Goal: Information Seeking & Learning: Compare options

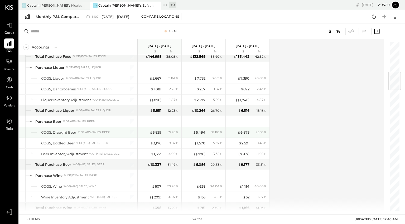
scroll to position [263, 0]
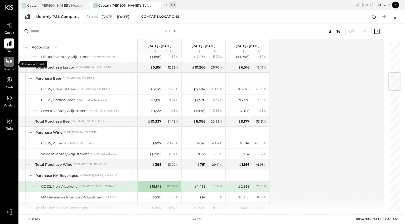
click at [11, 64] on icon at bounding box center [9, 61] width 7 height 7
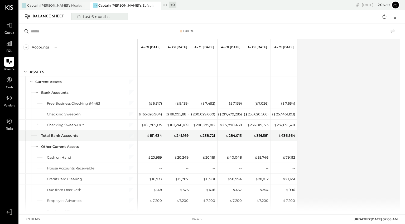
click at [93, 17] on div "Last 6 months" at bounding box center [92, 16] width 37 height 7
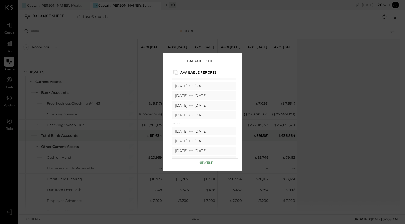
scroll to position [323, 0]
click at [194, 130] on icon at bounding box center [190, 131] width 5 height 5
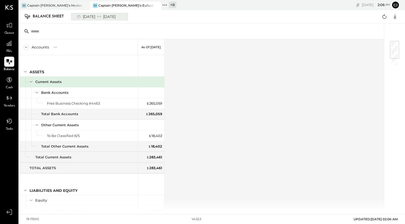
click at [92, 15] on div "[DATE] [DATE]" at bounding box center [96, 16] width 44 height 7
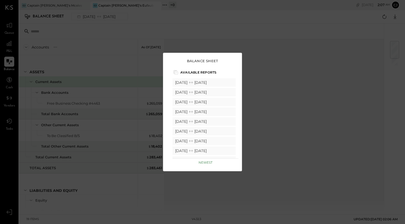
scroll to position [283, 0]
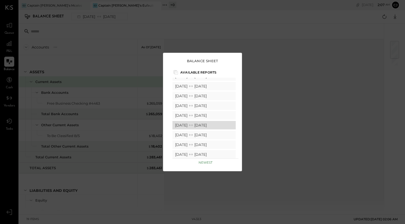
click at [188, 124] on div "[DATE] [DATE]" at bounding box center [203, 125] width 63 height 8
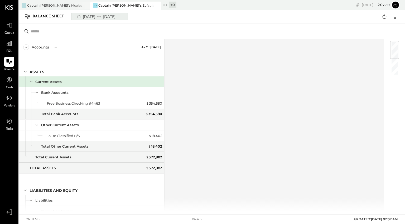
click at [97, 18] on div "[DATE] [DATE]" at bounding box center [96, 16] width 44 height 7
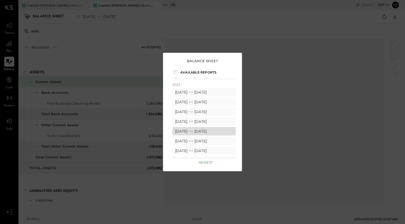
scroll to position [238, 0]
click at [187, 114] on div "[DATE] [DATE]" at bounding box center [203, 112] width 63 height 8
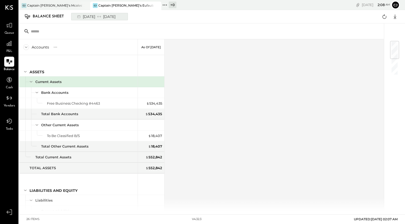
click at [88, 18] on div "[DATE] [DATE]" at bounding box center [96, 16] width 44 height 7
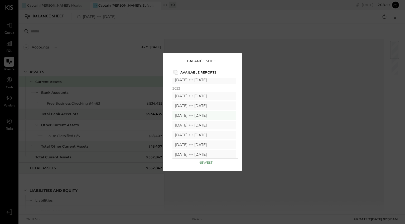
scroll to position [237, 0]
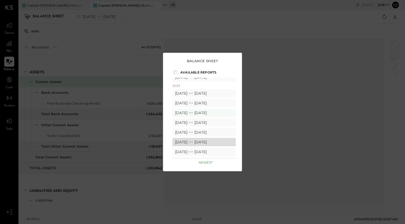
click at [186, 141] on div "[DATE] [DATE]" at bounding box center [203, 142] width 63 height 8
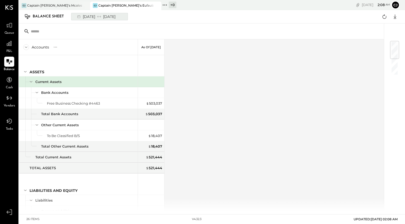
click at [100, 17] on div "[DATE] [DATE]" at bounding box center [96, 16] width 44 height 7
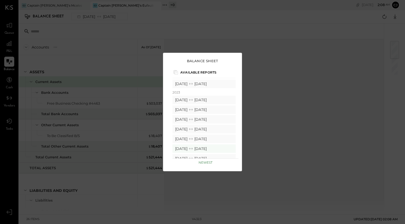
scroll to position [229, 0]
click at [194, 102] on icon at bounding box center [190, 101] width 5 height 5
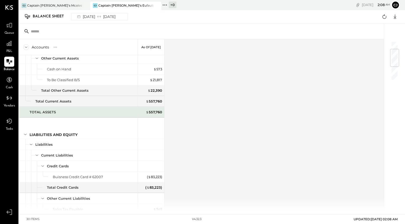
scroll to position [68, 0]
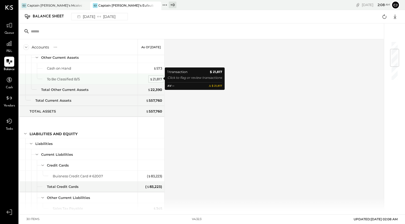
click at [157, 77] on div "$ 21,817" at bounding box center [156, 79] width 12 height 5
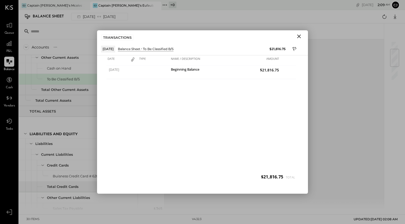
click at [298, 37] on icon "Close" at bounding box center [299, 37] width 4 height 4
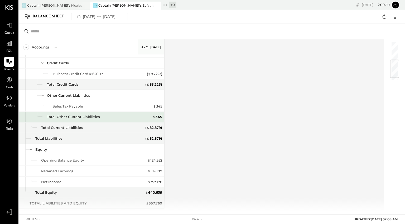
scroll to position [179, 0]
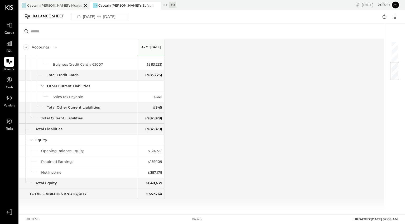
click at [70, 7] on div "CJ Captain [PERSON_NAME]'s Mcalestar" at bounding box center [50, 5] width 63 height 5
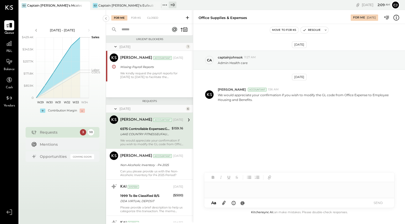
scroll to position [1, 0]
click at [10, 46] on icon at bounding box center [9, 43] width 5 height 5
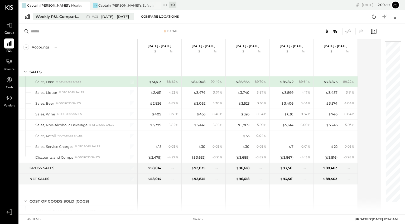
click at [74, 18] on div "Weekly P&L Comparison" at bounding box center [58, 16] width 44 height 5
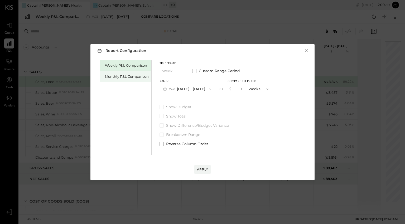
click at [121, 77] on div "Monthly P&L Comparison" at bounding box center [127, 76] width 44 height 5
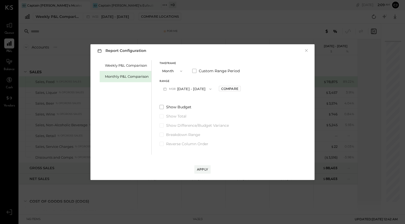
click at [209, 89] on icon "button" at bounding box center [210, 88] width 2 height 1
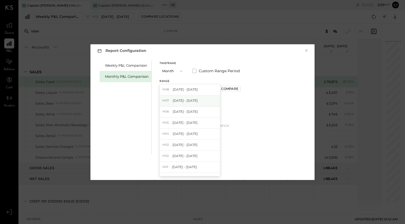
click at [197, 99] on div "M07 [DATE] - [DATE]" at bounding box center [190, 100] width 60 height 11
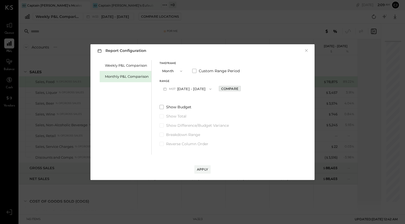
click at [223, 89] on div "Compare" at bounding box center [229, 88] width 17 height 4
click at [239, 89] on button "button" at bounding box center [241, 89] width 4 height 6
type input "*"
click at [205, 168] on div "Apply" at bounding box center [202, 169] width 11 height 4
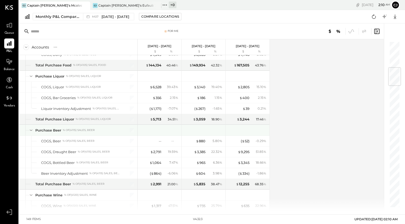
scroll to position [222, 0]
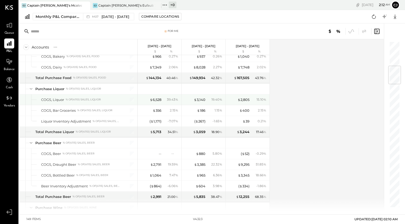
scroll to position [209, 0]
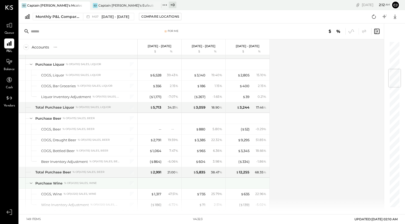
scroll to position [237, 0]
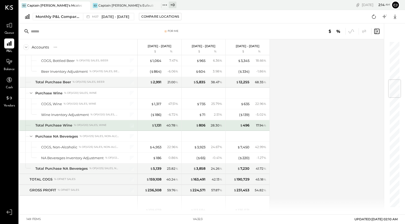
scroll to position [324, 0]
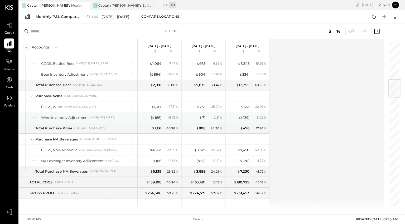
scroll to position [321, 0]
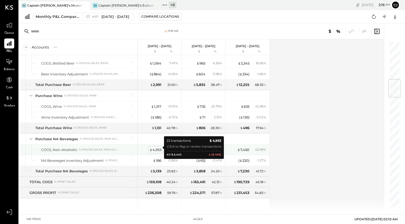
click at [152, 147] on div "$ 4,953" at bounding box center [156, 149] width 12 height 5
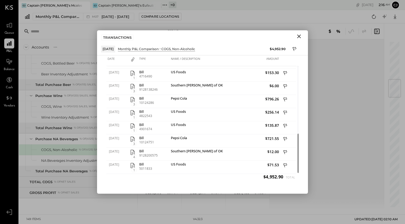
click at [298, 36] on icon "Close" at bounding box center [299, 37] width 4 height 4
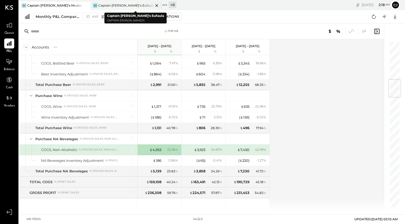
click at [126, 5] on div "Captain [PERSON_NAME]'s Eufaula" at bounding box center [125, 5] width 55 height 4
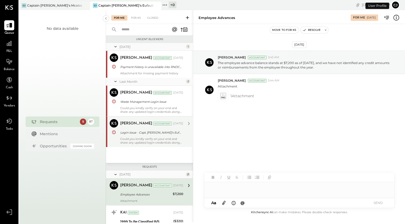
scroll to position [62, 0]
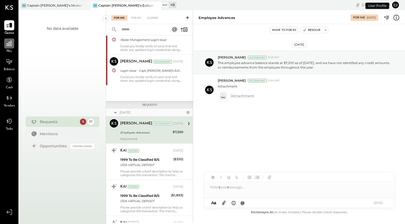
click at [11, 41] on icon at bounding box center [9, 43] width 7 height 7
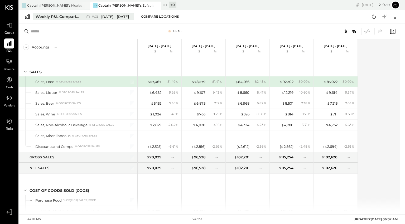
click at [64, 17] on div "Weekly P&L Comparison" at bounding box center [58, 16] width 44 height 5
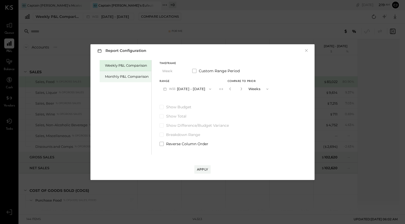
click at [121, 78] on div "Monthly P&L Comparison" at bounding box center [127, 76] width 44 height 5
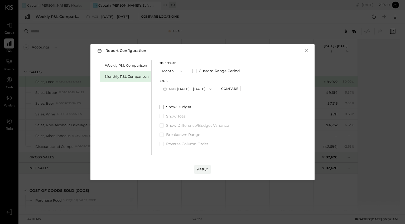
click at [208, 88] on icon "button" at bounding box center [210, 89] width 4 height 4
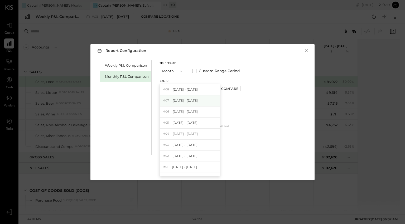
click at [188, 98] on div "M07 [DATE] - [DATE]" at bounding box center [190, 100] width 60 height 11
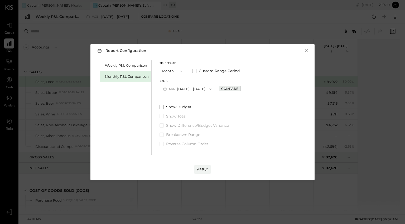
click at [223, 90] on div "Compare" at bounding box center [229, 88] width 17 height 4
click at [241, 89] on icon "button" at bounding box center [241, 89] width 1 height 3
type input "*"
click at [205, 170] on div "Apply" at bounding box center [202, 169] width 11 height 4
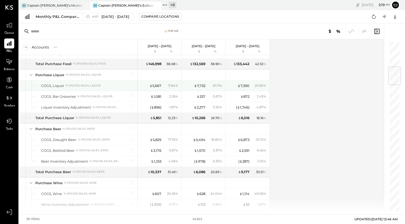
scroll to position [217, 0]
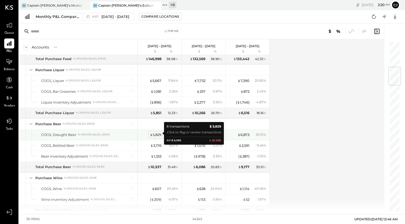
click at [159, 132] on div "$ 5,829" at bounding box center [156, 134] width 12 height 5
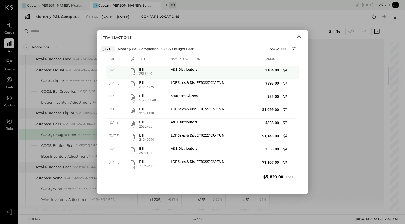
click at [133, 70] on icon "button" at bounding box center [132, 71] width 6 height 6
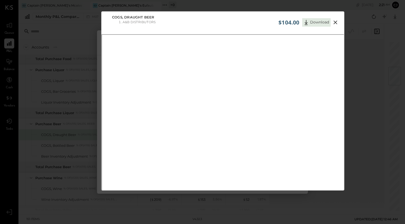
click at [335, 22] on icon at bounding box center [336, 23] width 4 height 4
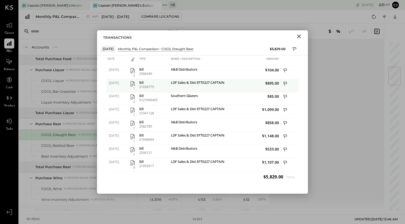
click at [131, 86] on icon "button" at bounding box center [132, 84] width 6 height 6
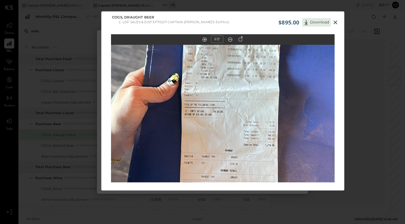
click at [231, 41] on out at bounding box center [230, 39] width 4 height 4
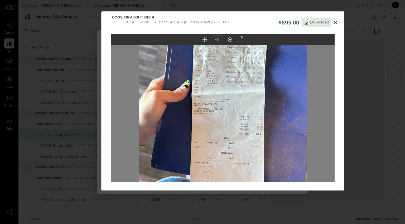
click at [231, 41] on out at bounding box center [230, 39] width 4 height 4
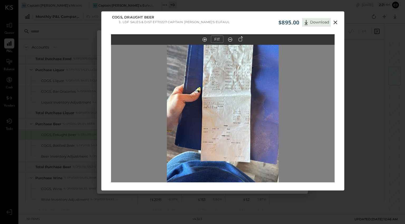
click at [231, 41] on out at bounding box center [230, 39] width 4 height 4
click at [230, 38] on icon at bounding box center [230, 39] width 5 height 7
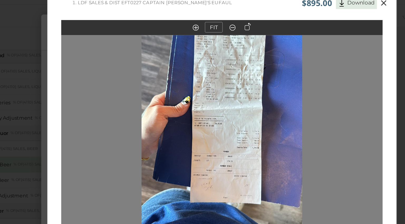
click at [335, 22] on icon at bounding box center [336, 23] width 4 height 4
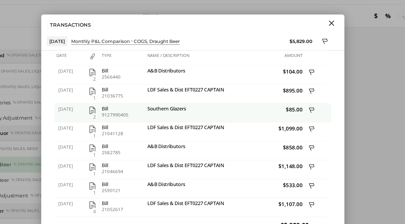
click at [132, 96] on icon "button" at bounding box center [132, 97] width 6 height 6
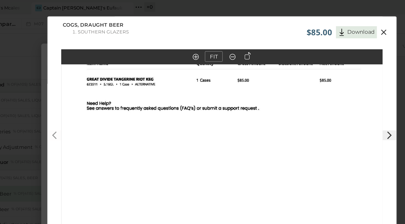
click at [229, 40] on icon at bounding box center [230, 39] width 5 height 7
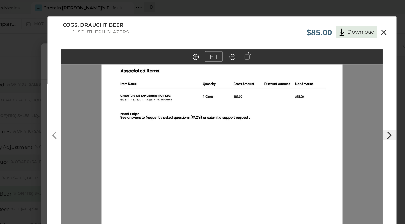
click at [229, 40] on icon at bounding box center [230, 39] width 5 height 7
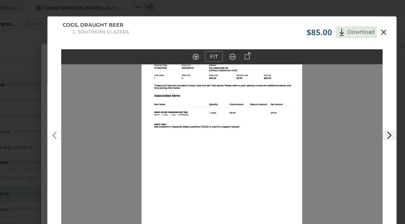
click at [336, 21] on icon at bounding box center [335, 22] width 6 height 6
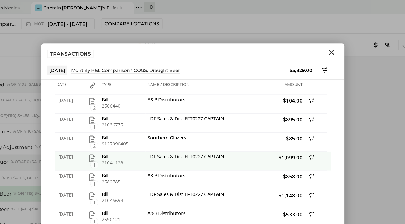
click at [133, 112] on span "1" at bounding box center [133, 114] width 5 height 5
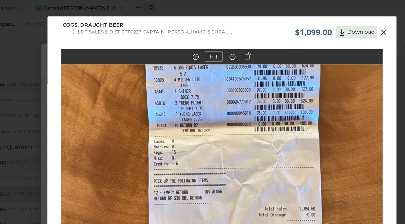
scroll to position [12, 0]
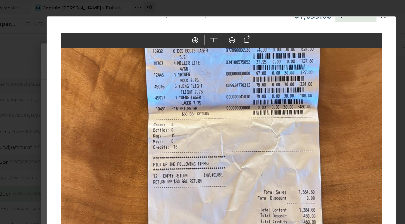
click at [231, 27] on icon at bounding box center [230, 28] width 5 height 7
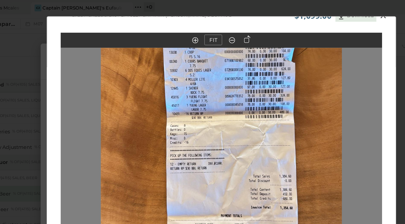
click at [231, 27] on icon at bounding box center [230, 28] width 5 height 7
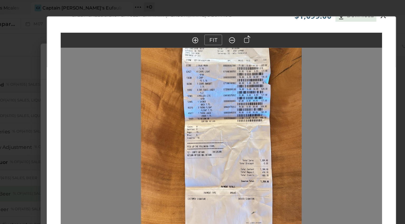
click at [334, 12] on icon at bounding box center [335, 11] width 6 height 6
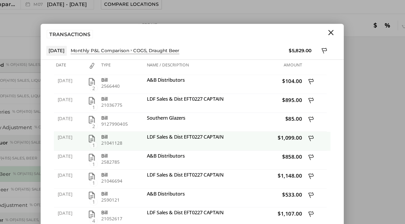
click at [132, 112] on icon "button" at bounding box center [132, 110] width 6 height 6
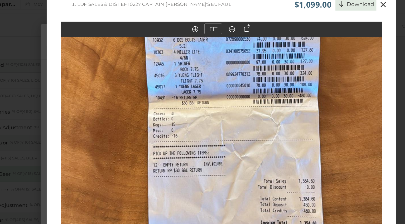
scroll to position [0, 0]
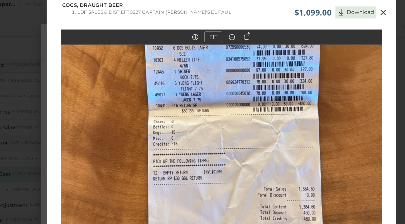
click at [336, 23] on icon at bounding box center [336, 23] width 4 height 4
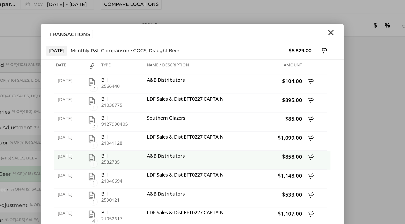
click at [133, 123] on icon "button" at bounding box center [133, 123] width 4 height 5
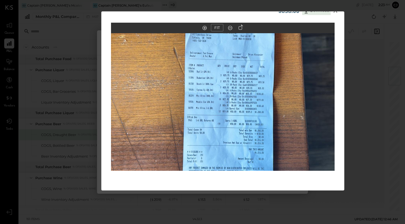
click at [336, 12] on icon at bounding box center [335, 11] width 6 height 6
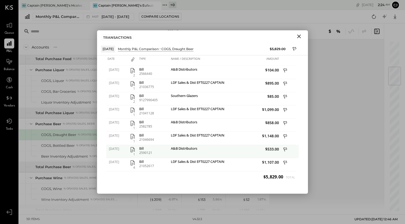
click at [133, 153] on span "1" at bounding box center [133, 154] width 5 height 5
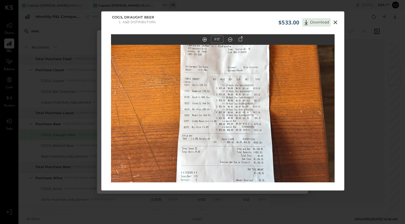
click at [336, 21] on icon at bounding box center [335, 22] width 6 height 6
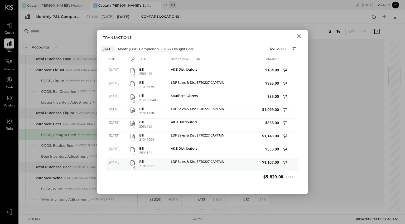
click at [132, 163] on icon "button" at bounding box center [132, 163] width 6 height 6
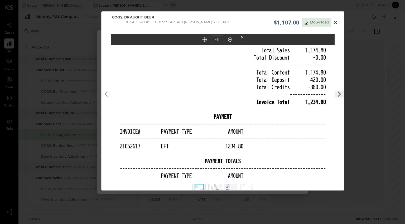
click at [334, 22] on icon at bounding box center [336, 23] width 4 height 4
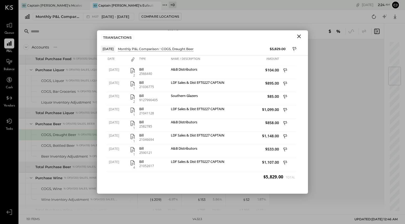
click at [300, 35] on icon "Close" at bounding box center [299, 37] width 4 height 4
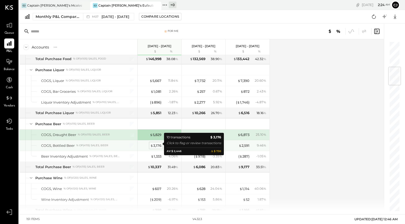
click at [156, 144] on div "$ 3,176" at bounding box center [155, 145] width 11 height 5
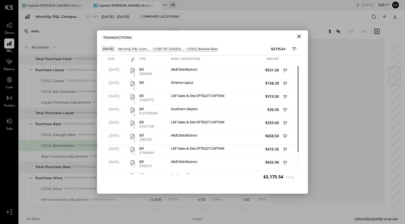
click at [297, 37] on icon "Close" at bounding box center [299, 37] width 4 height 4
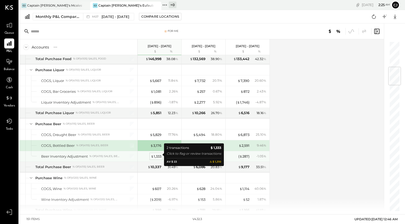
click at [155, 156] on div "$ 1,333" at bounding box center [156, 156] width 11 height 5
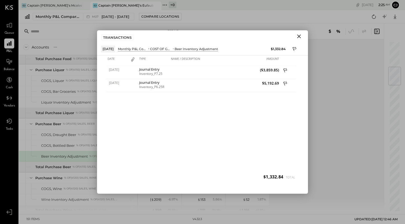
click at [298, 37] on icon "Close" at bounding box center [299, 37] width 4 height 4
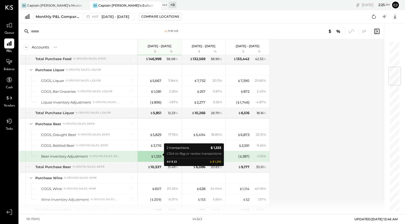
click at [150, 154] on div "$ 1,333" at bounding box center [150, 156] width 21 height 5
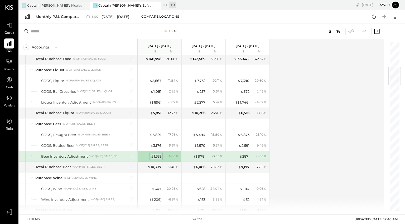
click at [158, 154] on div "$ 1,333" at bounding box center [156, 156] width 11 height 5
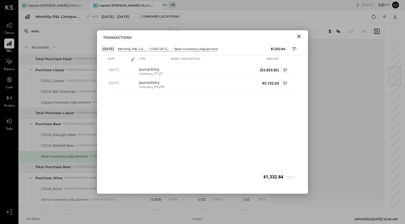
click at [300, 35] on icon "Close" at bounding box center [299, 36] width 6 height 6
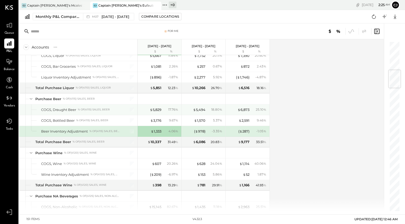
scroll to position [242, 0]
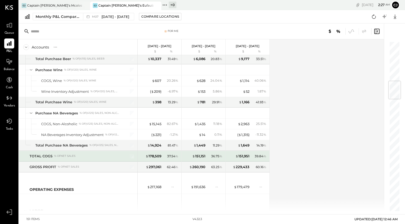
scroll to position [334, 0]
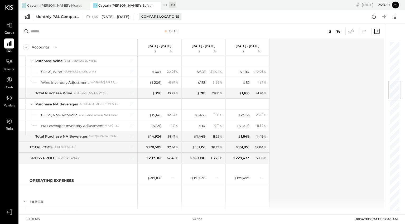
click at [147, 18] on div "Compare Locations" at bounding box center [160, 16] width 38 height 4
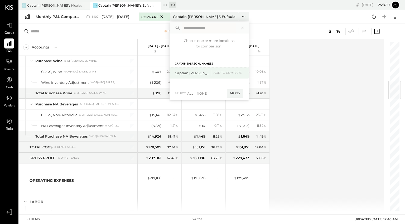
click at [191, 76] on div "Captain John's Mcalestar add to compare" at bounding box center [209, 73] width 79 height 11
click at [228, 73] on div "add to compare" at bounding box center [228, 73] width 32 height 6
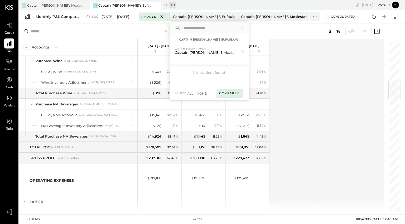
click at [230, 92] on div "Compare (1)" at bounding box center [229, 93] width 27 height 8
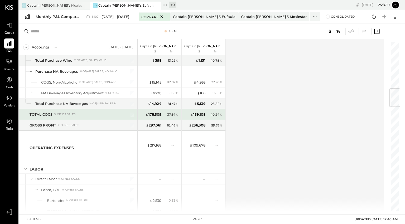
scroll to position [400, 0]
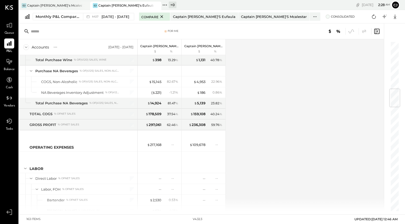
click at [326, 16] on span at bounding box center [328, 17] width 4 height 4
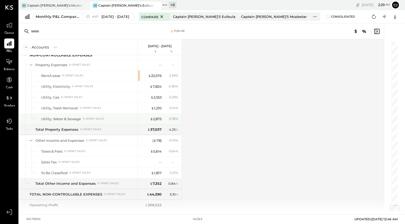
scroll to position [1394, 0]
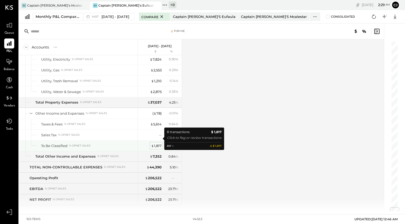
click at [156, 143] on div "$ 1,817" at bounding box center [156, 145] width 11 height 5
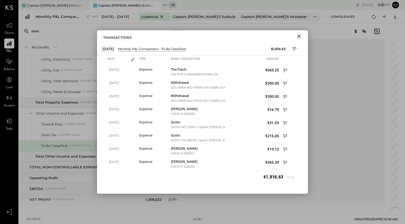
click at [298, 35] on icon "Close" at bounding box center [299, 36] width 6 height 6
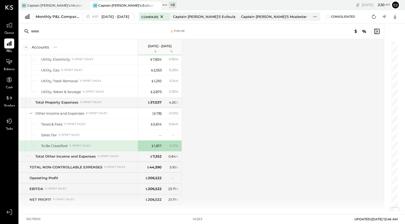
drag, startPoint x: 244, startPoint y: 56, endPoint x: 197, endPoint y: 106, distance: 68.6
click at [197, 106] on div "Accounts S % GL Jul 1 - 31, 2025 $ % SALES Sales, Food % of GROSS SALES Sales, …" at bounding box center [202, 125] width 366 height 172
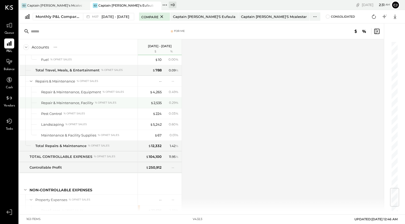
scroll to position [1232, 0]
